Goal: Communication & Community: Answer question/provide support

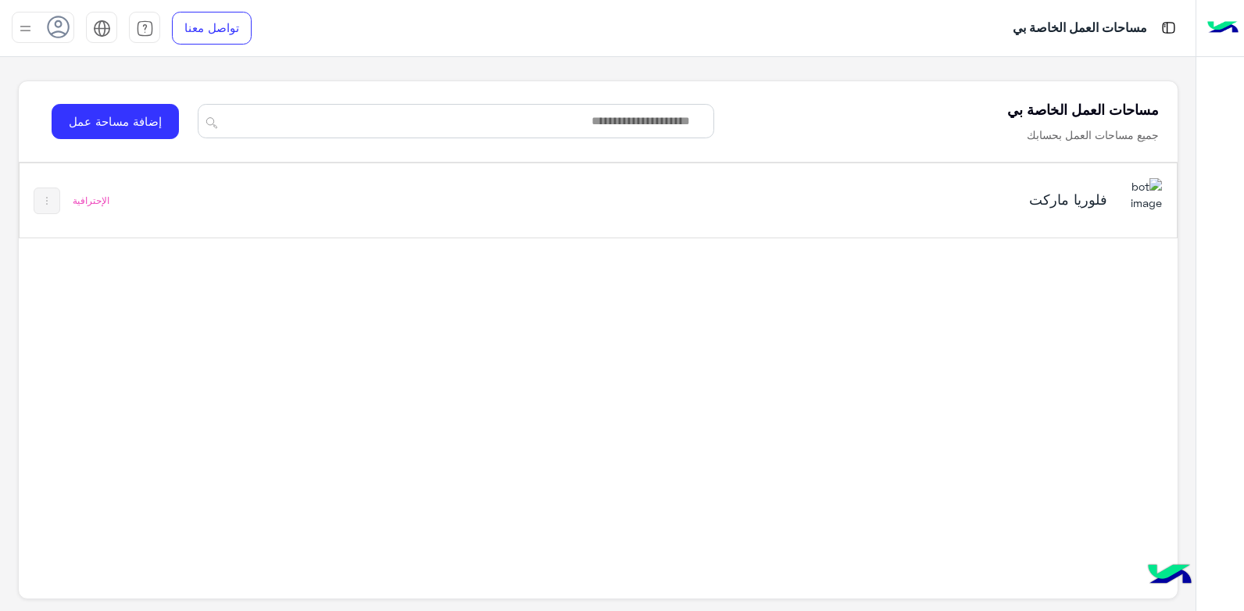
click at [806, 202] on h5 "فلوريا ماركت" at bounding box center [904, 199] width 406 height 19
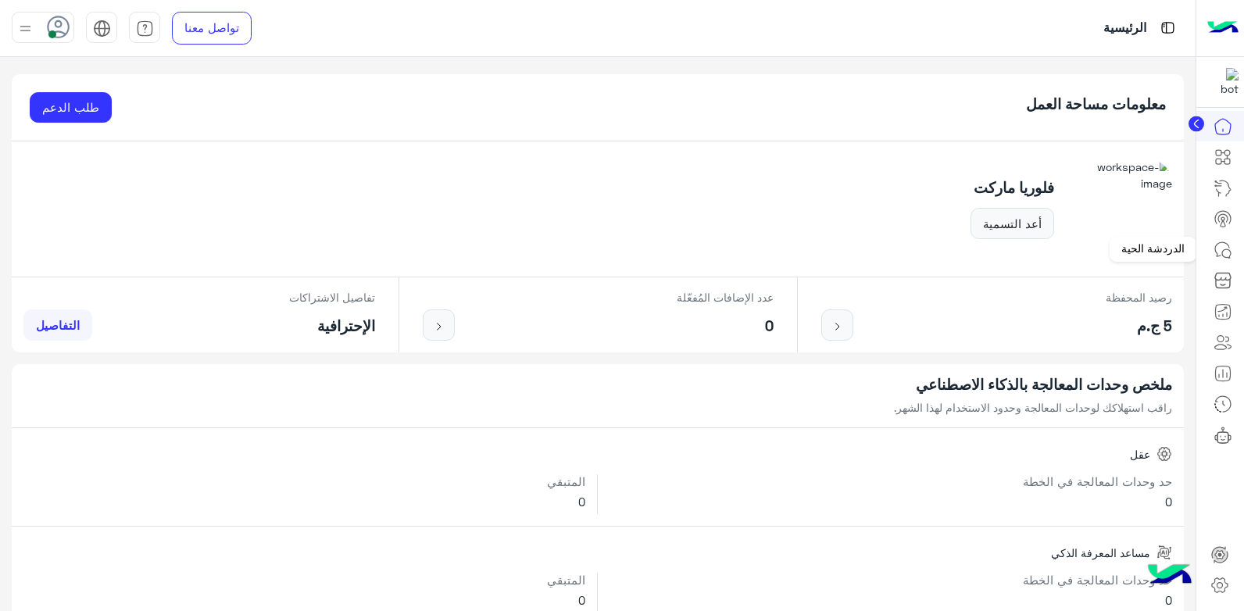
click at [1219, 252] on icon at bounding box center [1223, 250] width 19 height 19
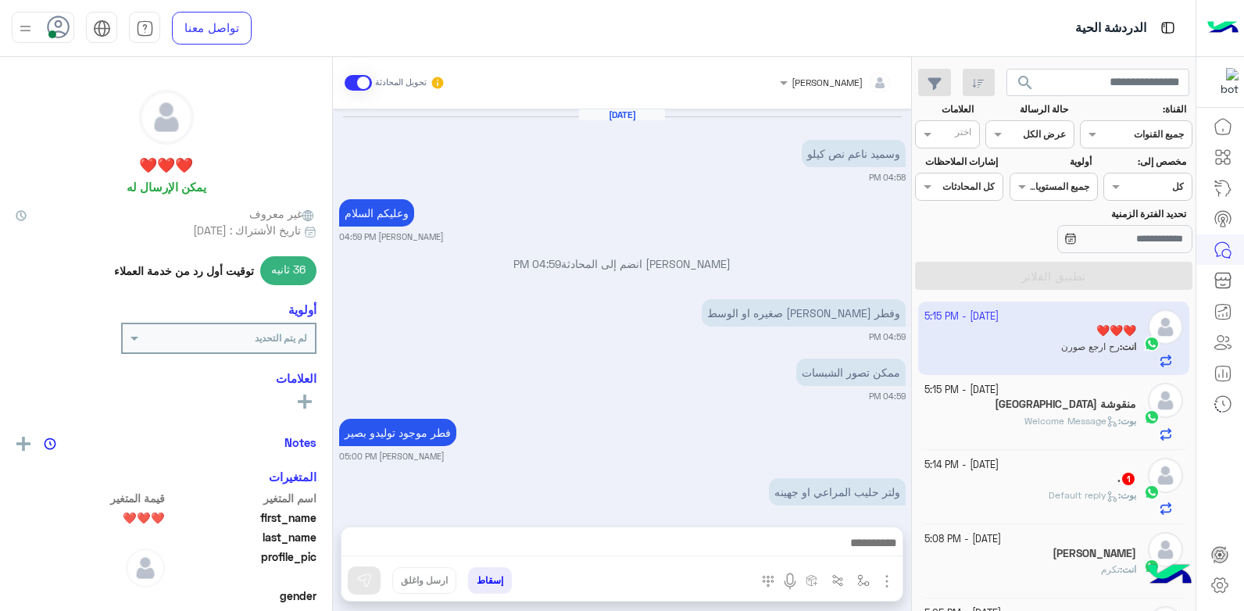
scroll to position [1667, 0]
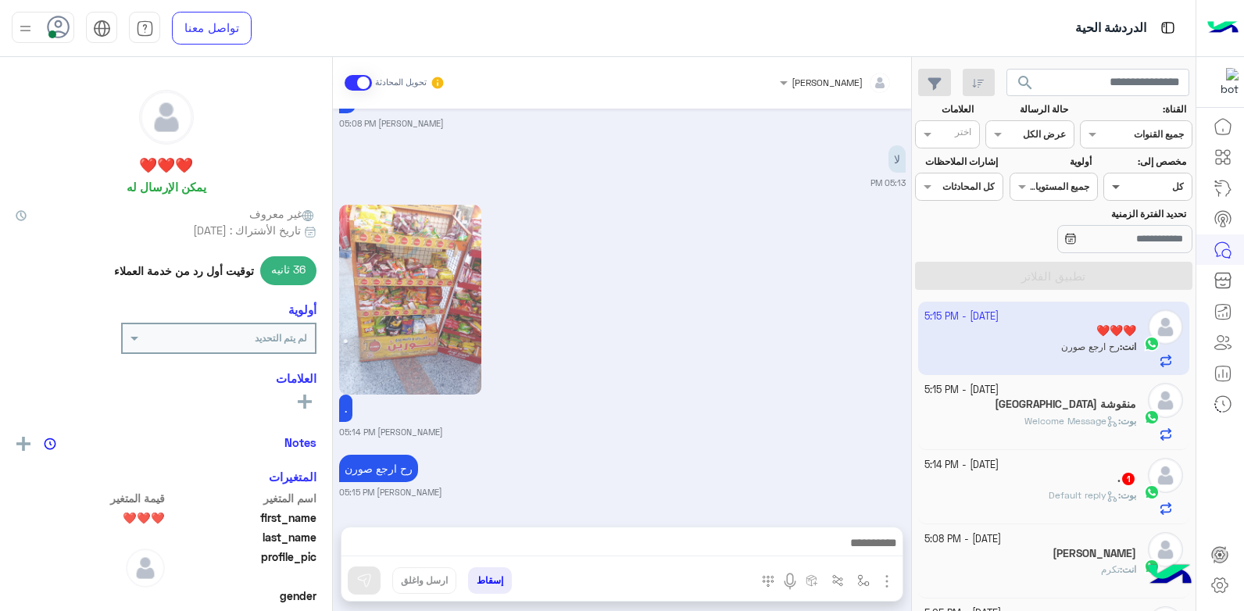
click at [1113, 191] on span at bounding box center [1114, 186] width 20 height 16
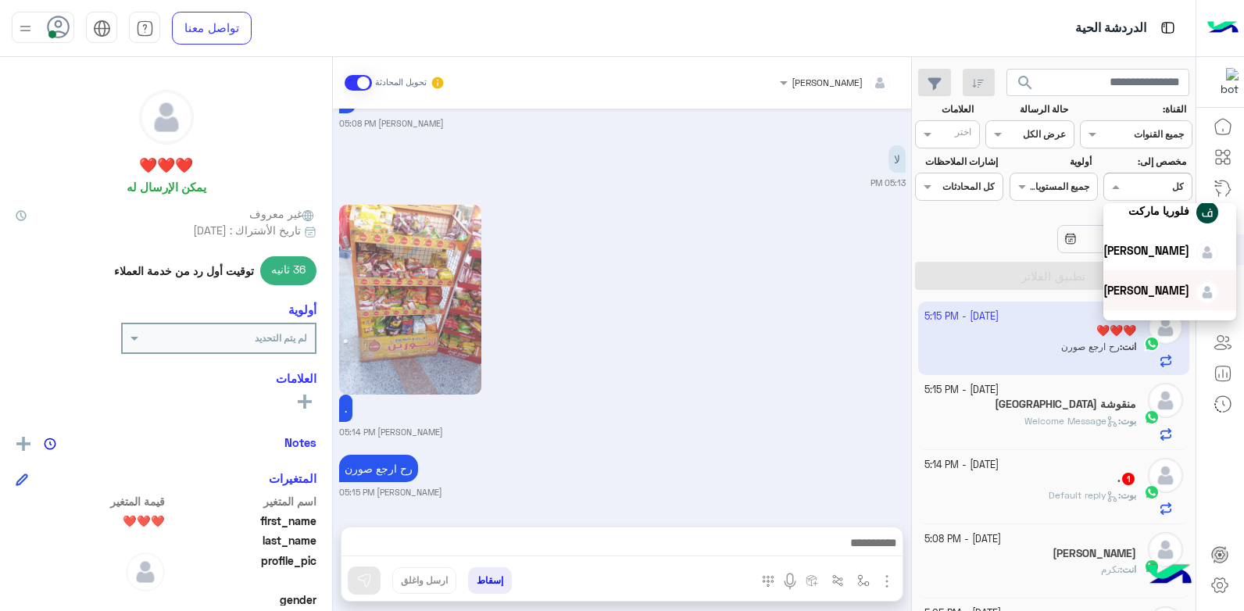
scroll to position [156, 0]
click at [1150, 220] on div "[PERSON_NAME]" at bounding box center [1170, 204] width 133 height 40
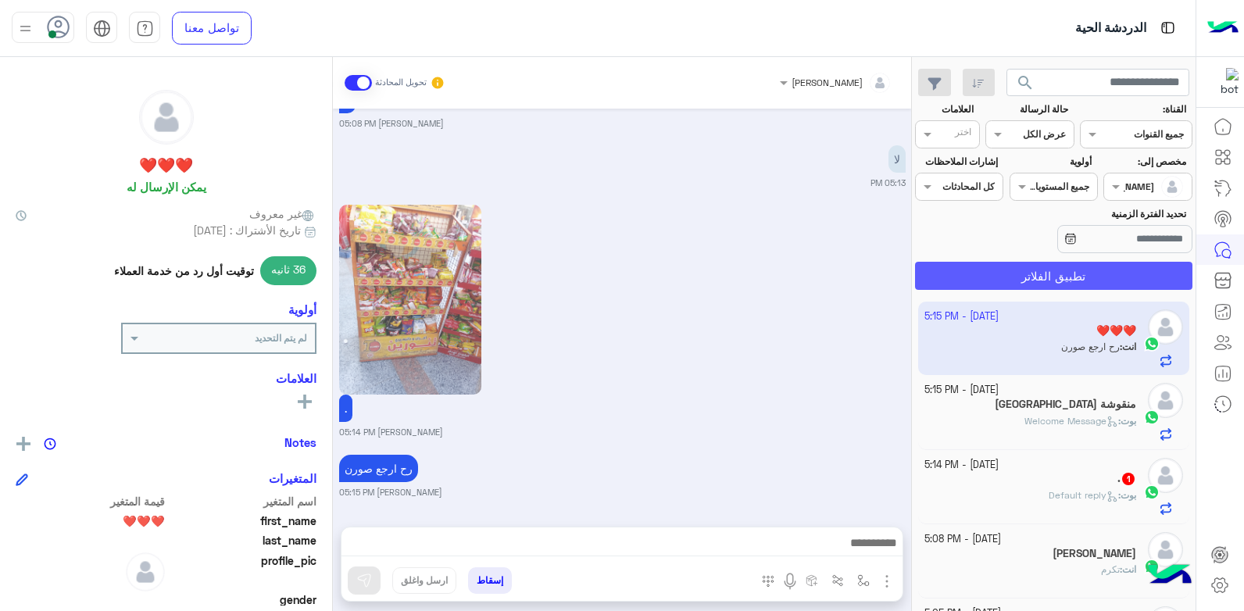
click at [1017, 281] on button "تطبيق الفلاتر" at bounding box center [1053, 276] width 277 height 28
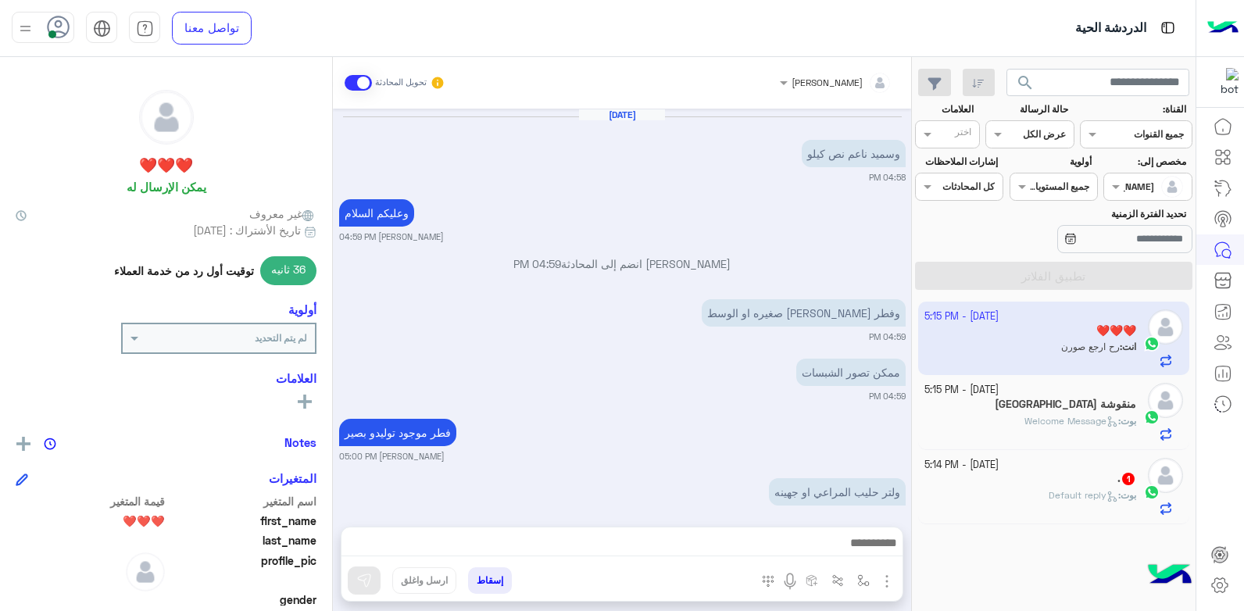
scroll to position [1667, 0]
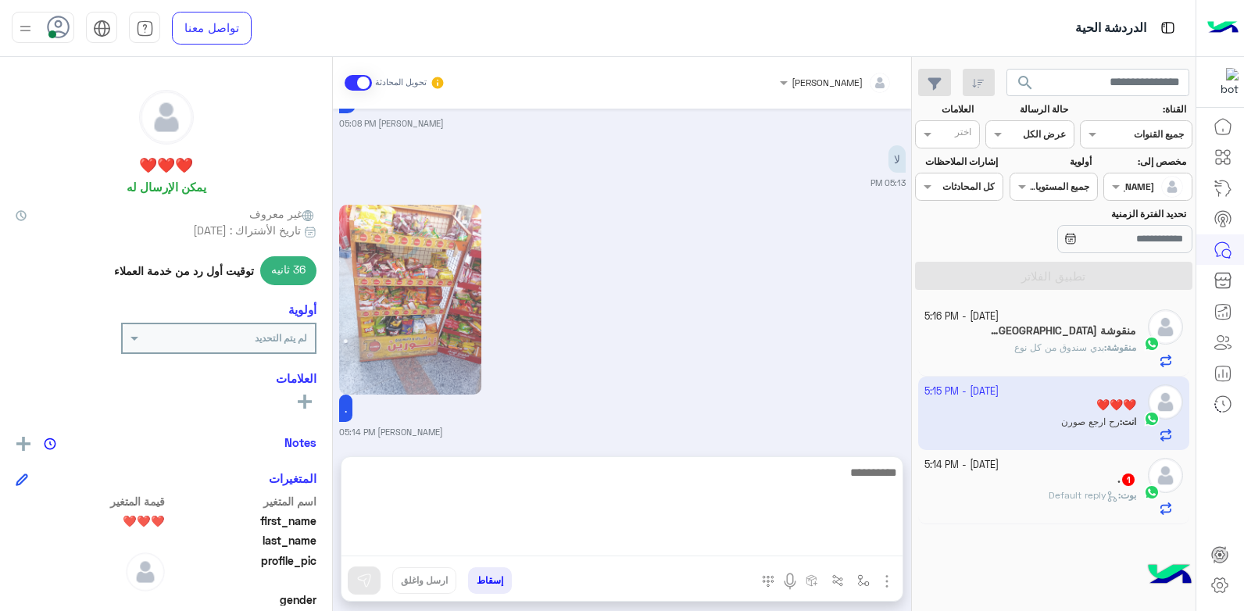
click at [712, 546] on textarea at bounding box center [622, 510] width 561 height 94
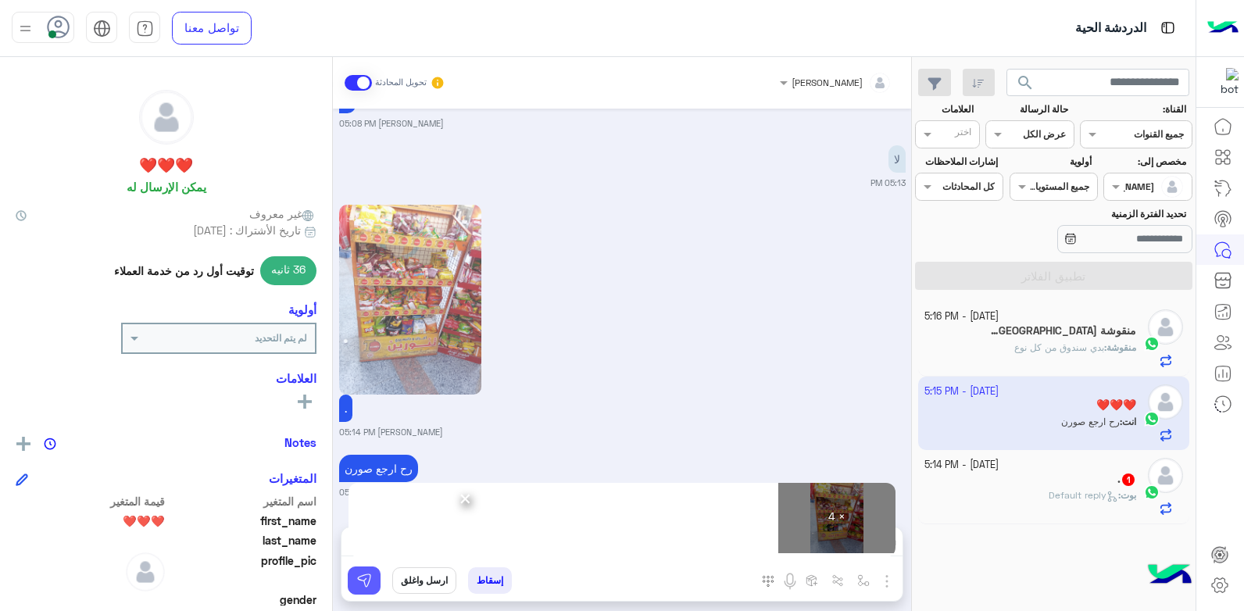
click at [363, 578] on img at bounding box center [364, 581] width 16 height 16
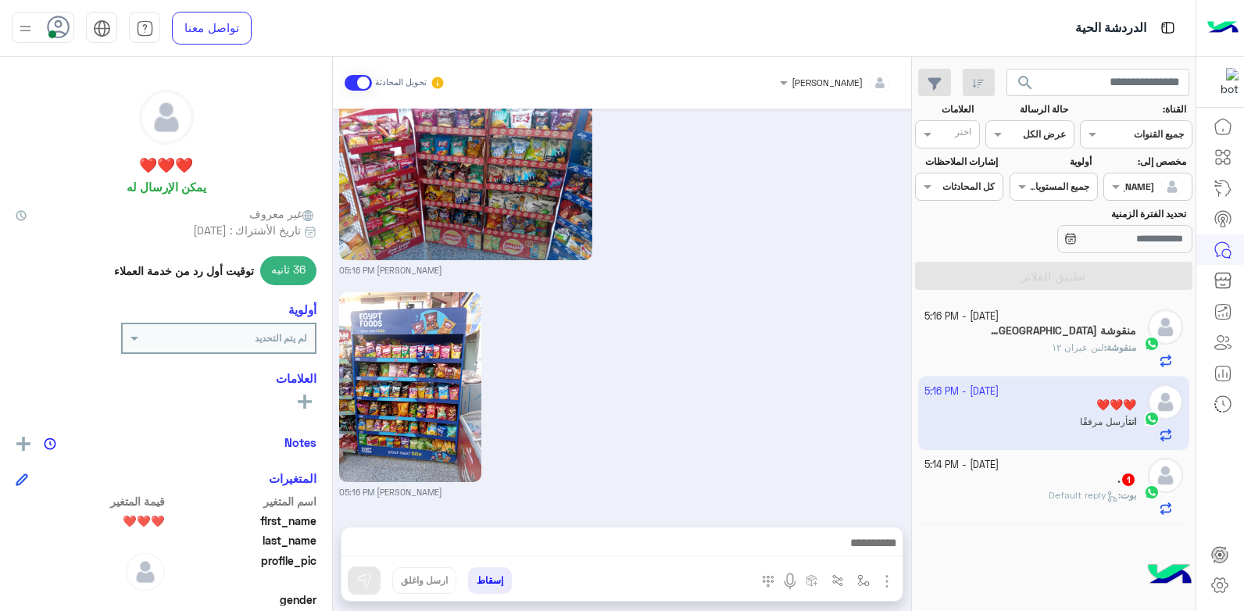
scroll to position [2334, 0]
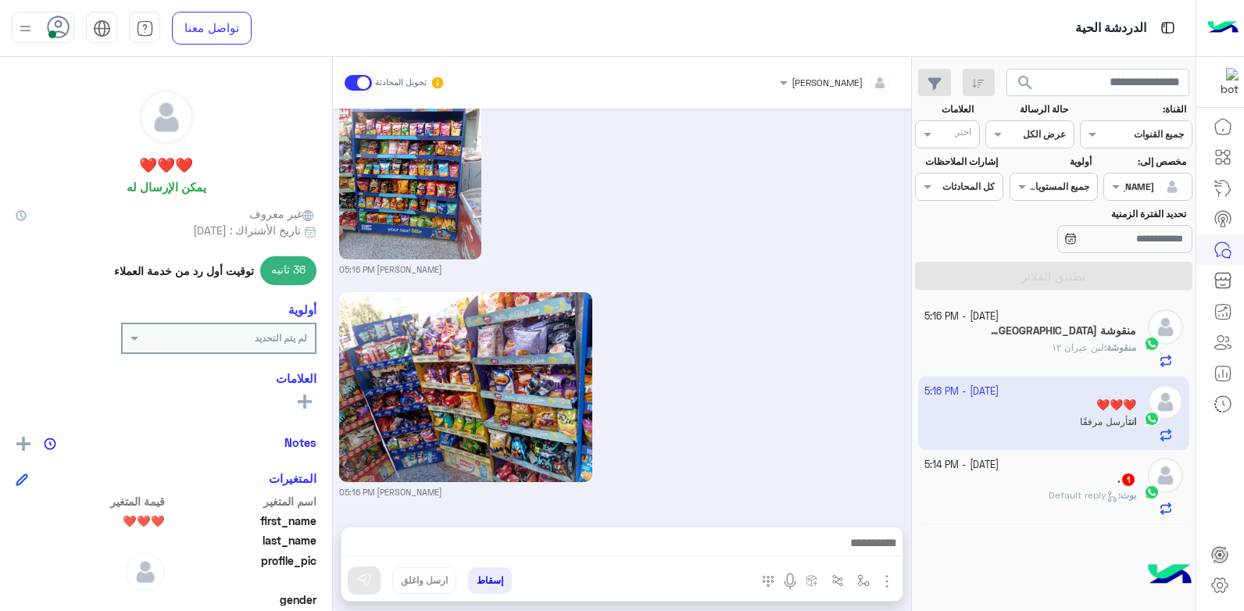
click at [1025, 490] on div "[PERSON_NAME] : Default reply" at bounding box center [1031, 501] width 213 height 27
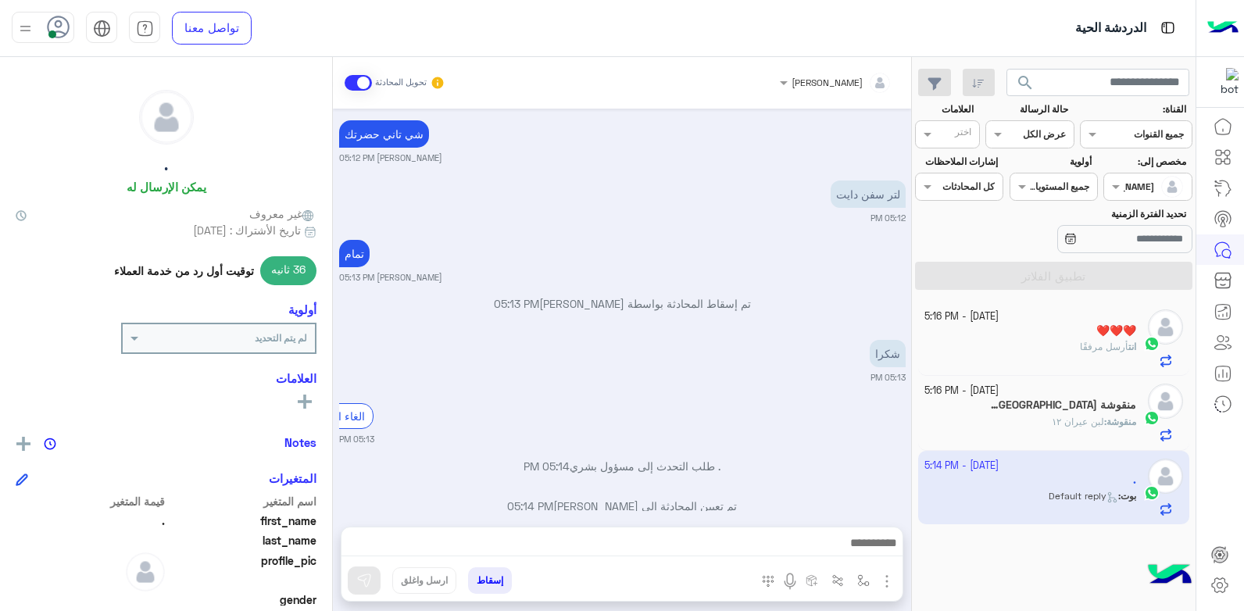
scroll to position [782, 0]
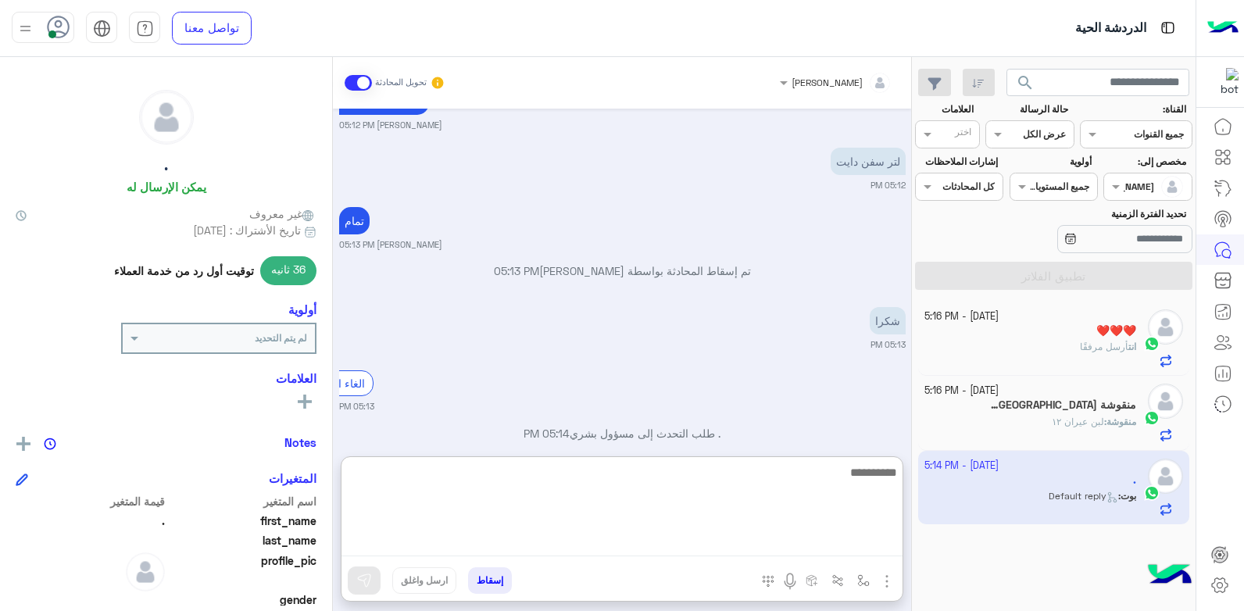
click at [788, 552] on textarea at bounding box center [622, 510] width 561 height 94
type textarea "*****"
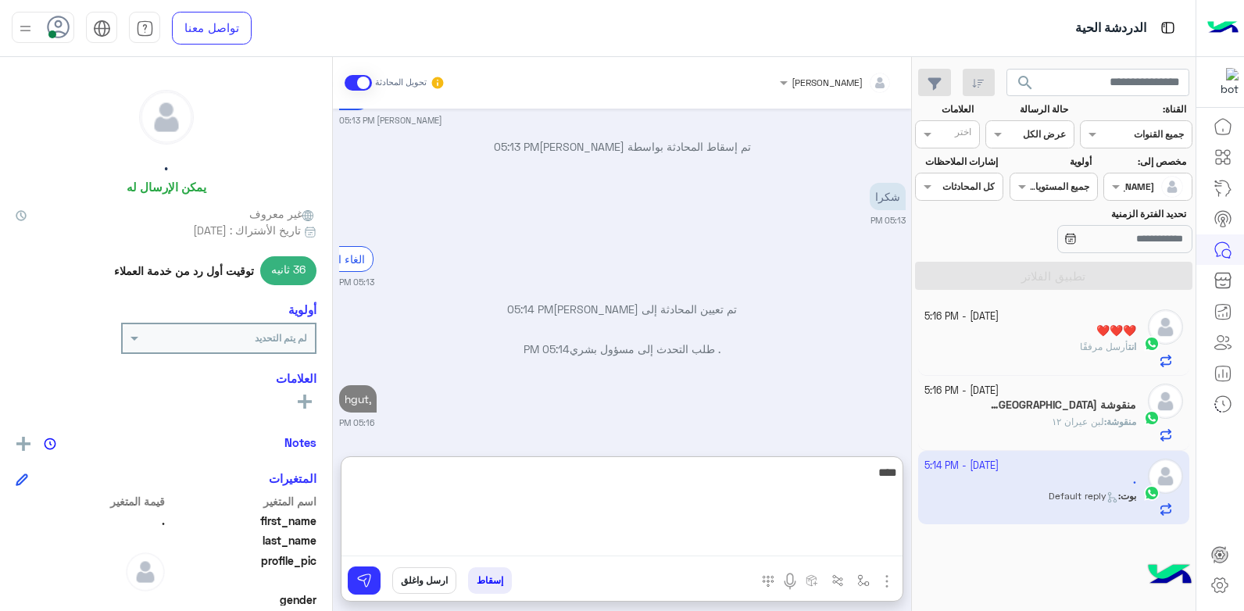
type textarea "*****"
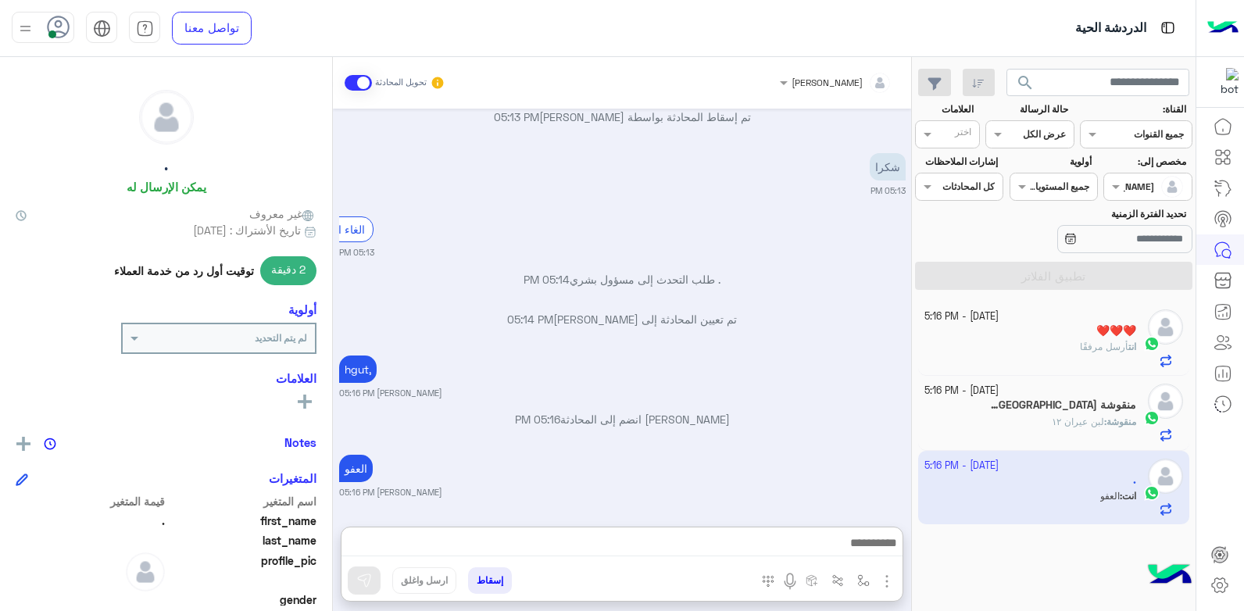
click at [483, 578] on button "إسقاط" at bounding box center [490, 580] width 44 height 27
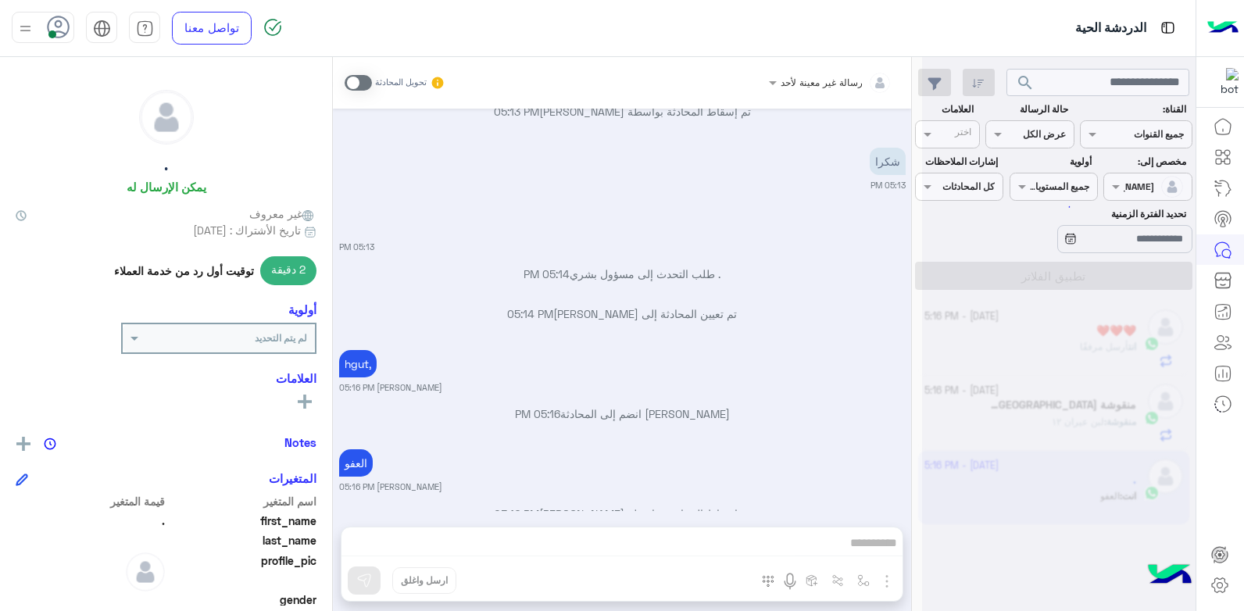
scroll to position [981, 0]
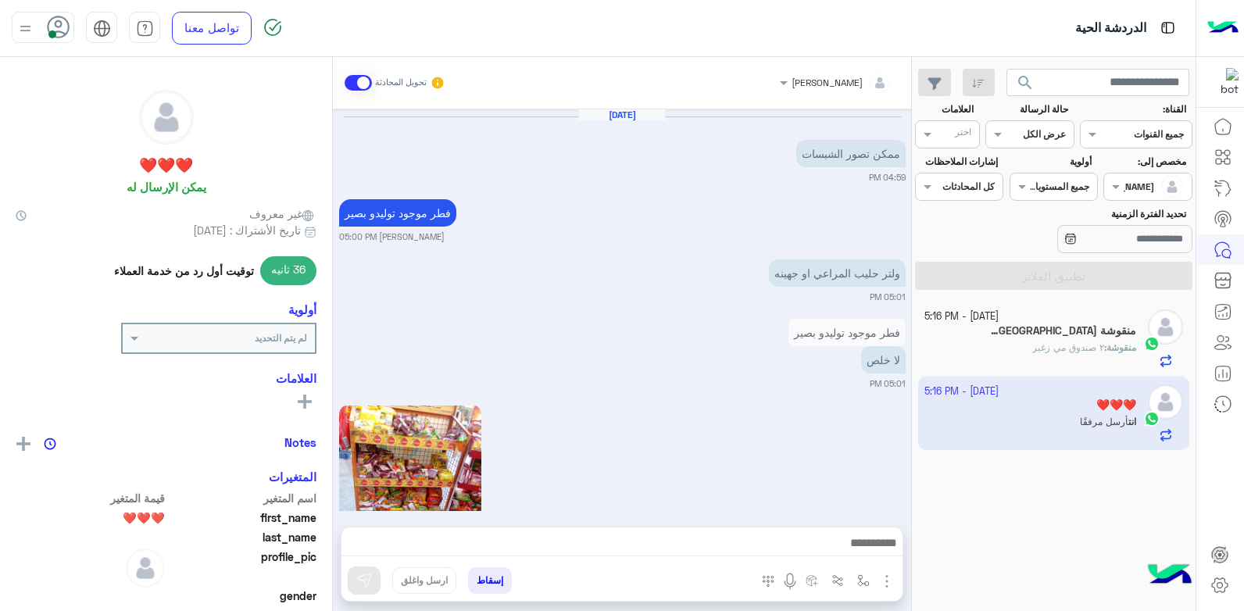
scroll to position [2337, 0]
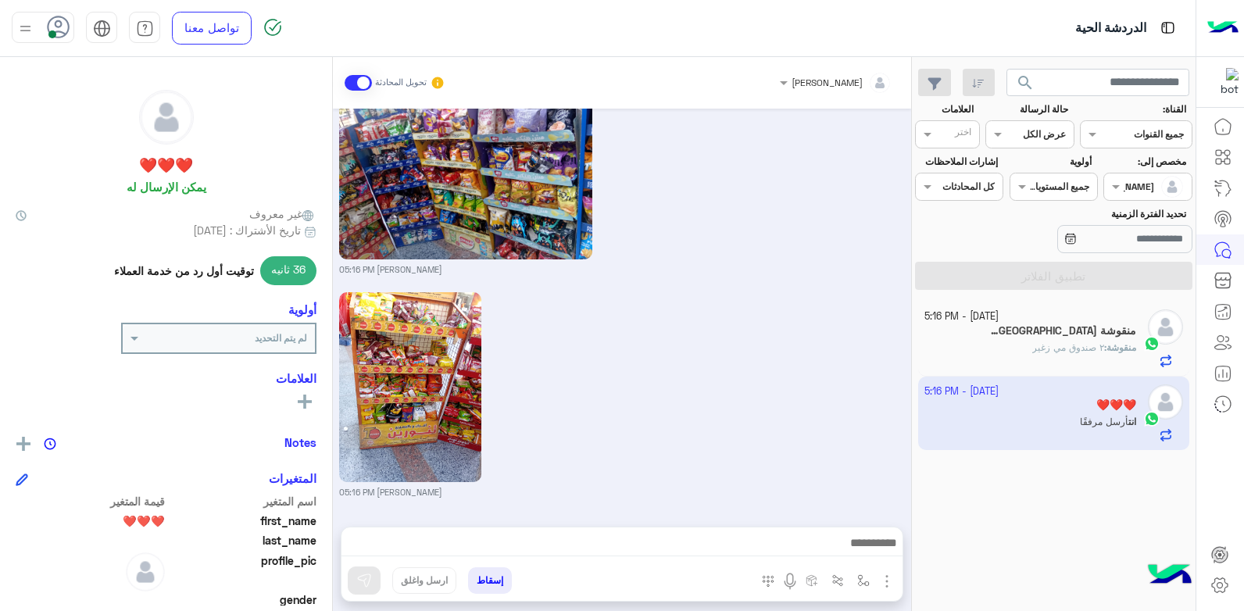
click at [1072, 353] on p "منقوشة : ٢ صندوق مي زغير" at bounding box center [1084, 348] width 104 height 14
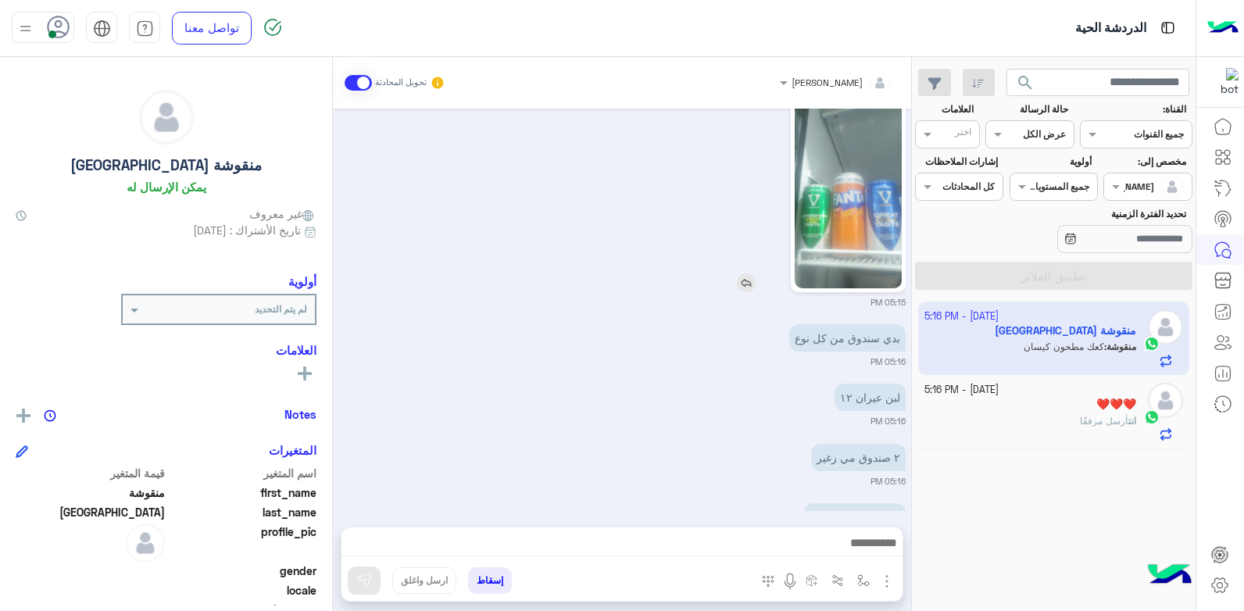
scroll to position [850, 0]
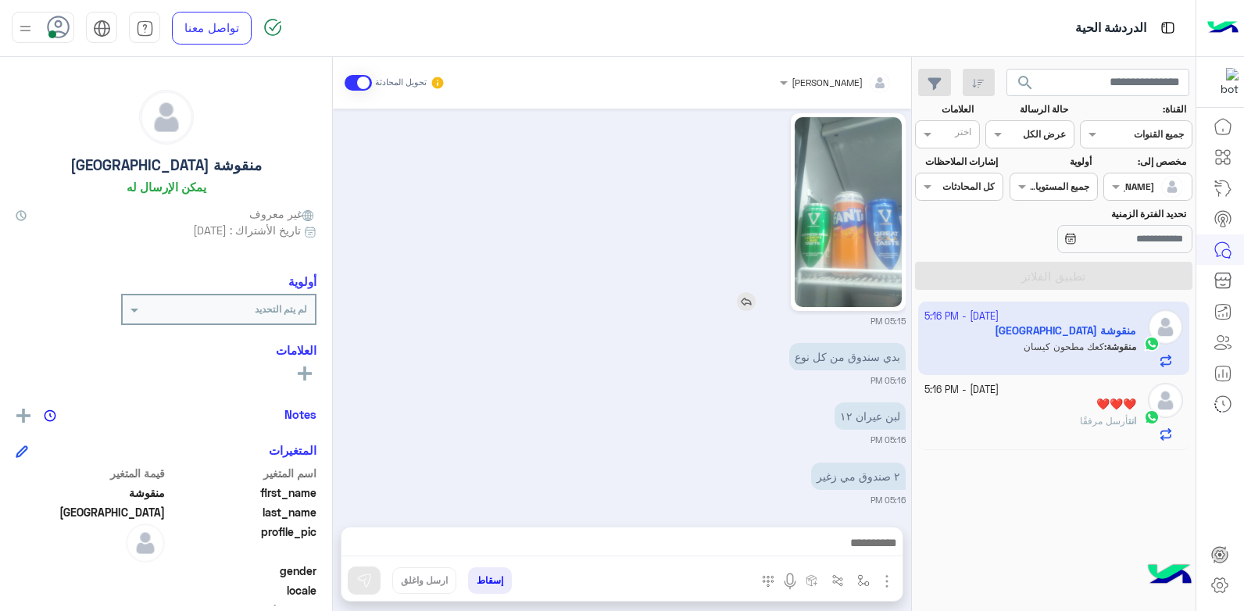
click at [857, 286] on img at bounding box center [848, 212] width 107 height 190
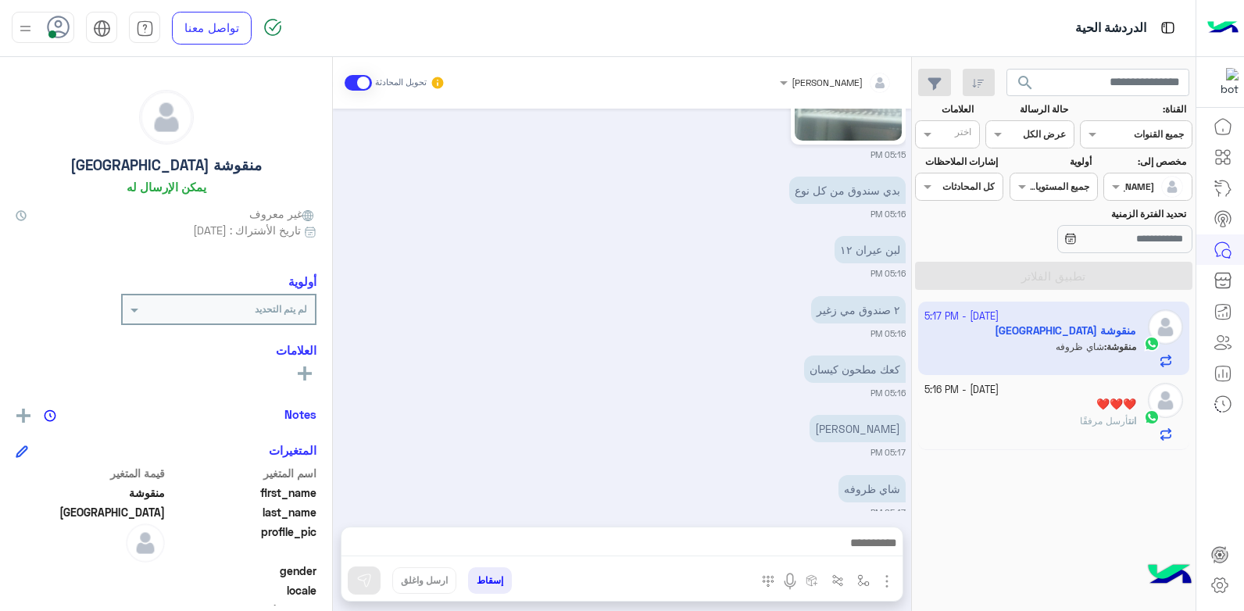
scroll to position [1047, 0]
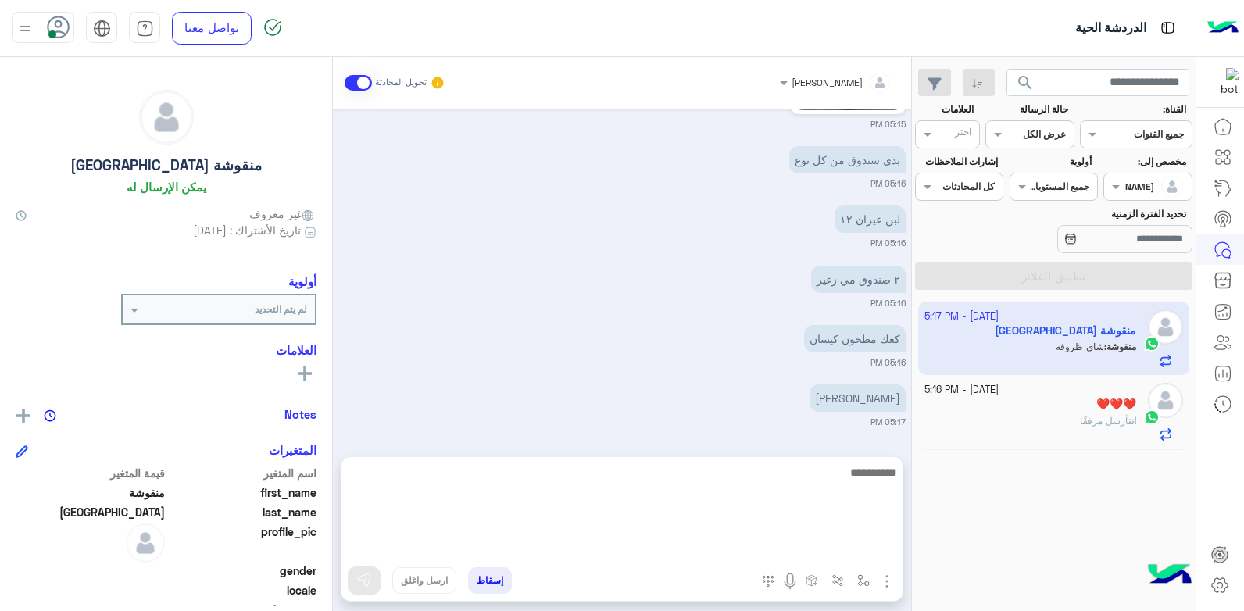
click at [721, 542] on textarea at bounding box center [622, 510] width 561 height 94
type textarea "**********"
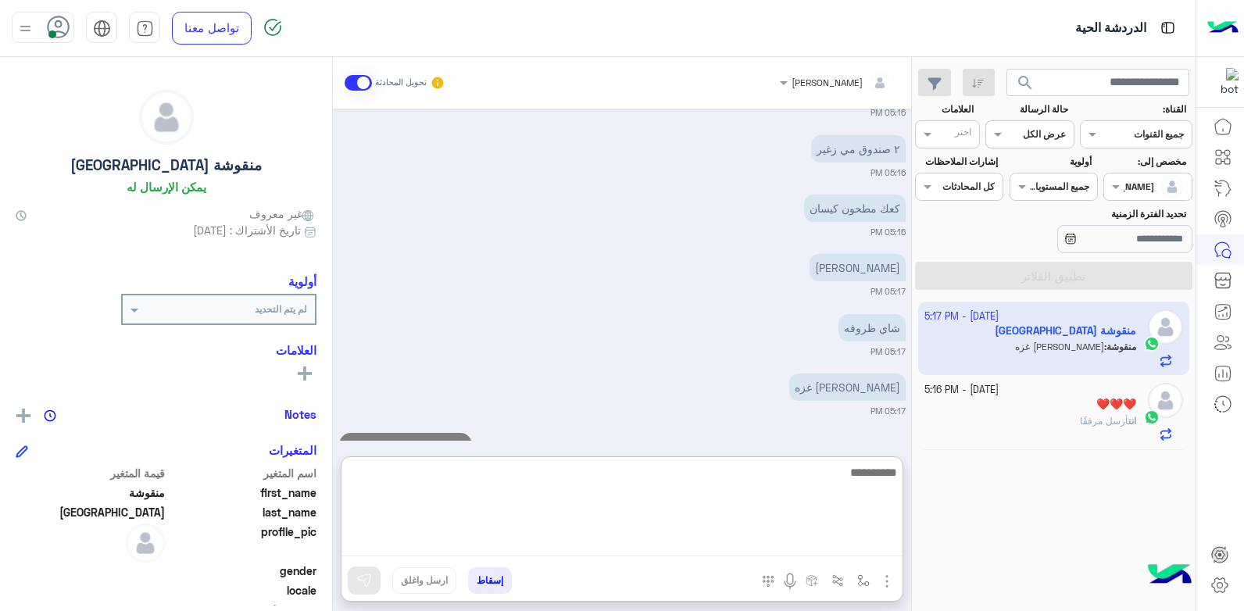
scroll to position [1237, 0]
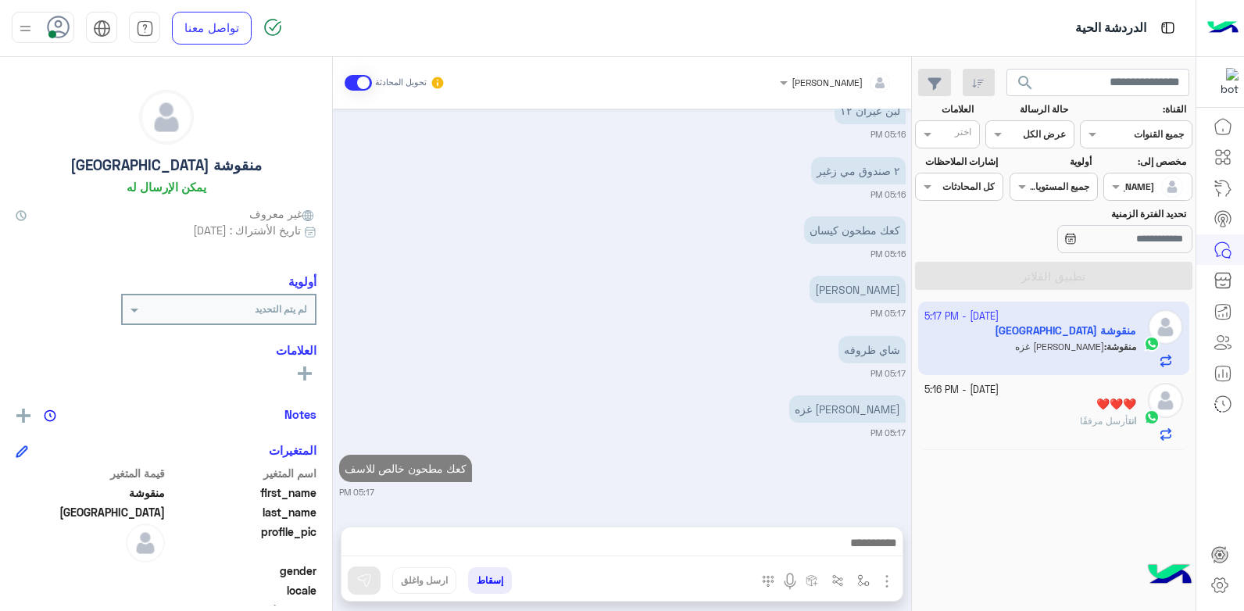
click at [648, 451] on div "كعك مطحون خالص للاسف 05:17 PM" at bounding box center [622, 475] width 567 height 48
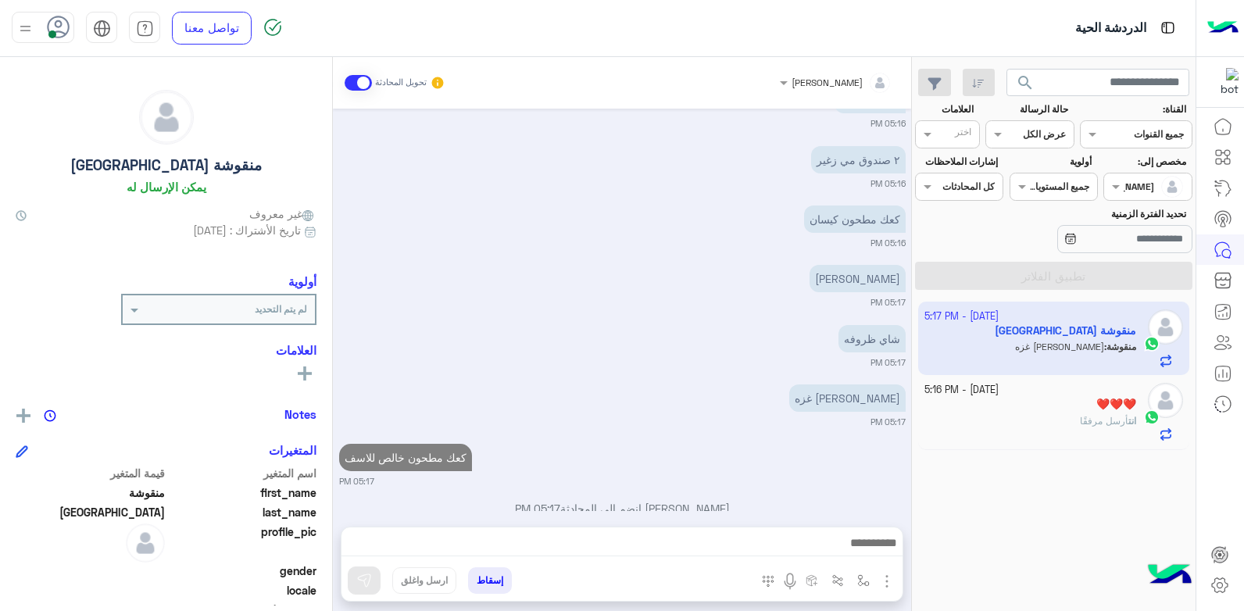
scroll to position [1208, 0]
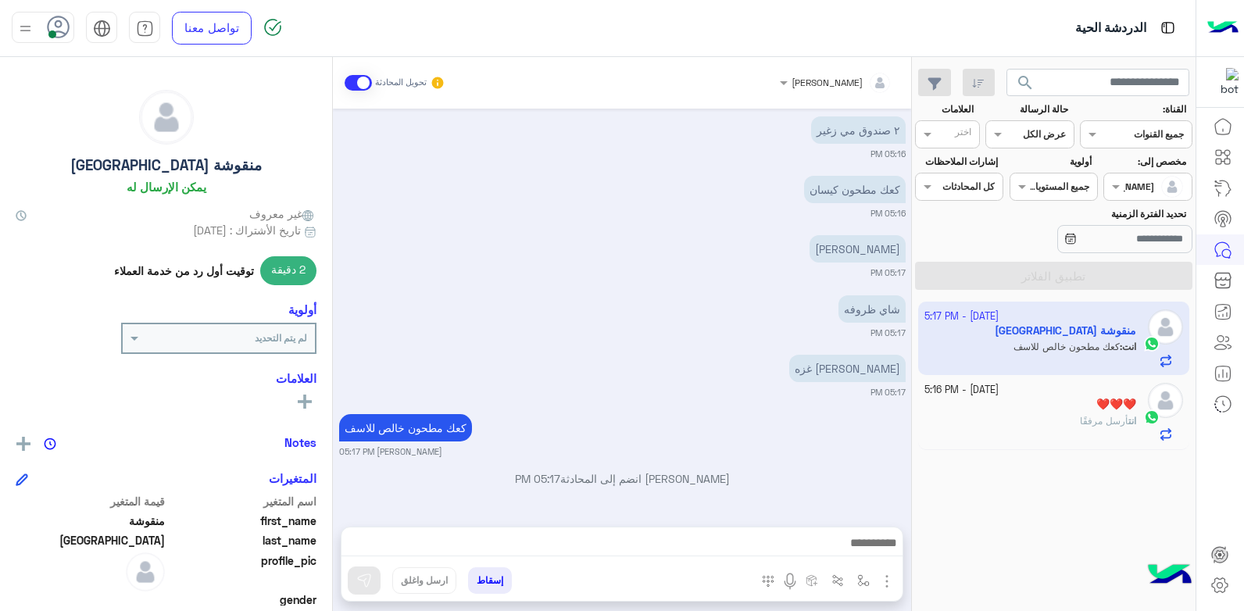
click at [755, 449] on small "[PERSON_NAME] 05:17 PM" at bounding box center [622, 451] width 567 height 13
